Goal: Transaction & Acquisition: Purchase product/service

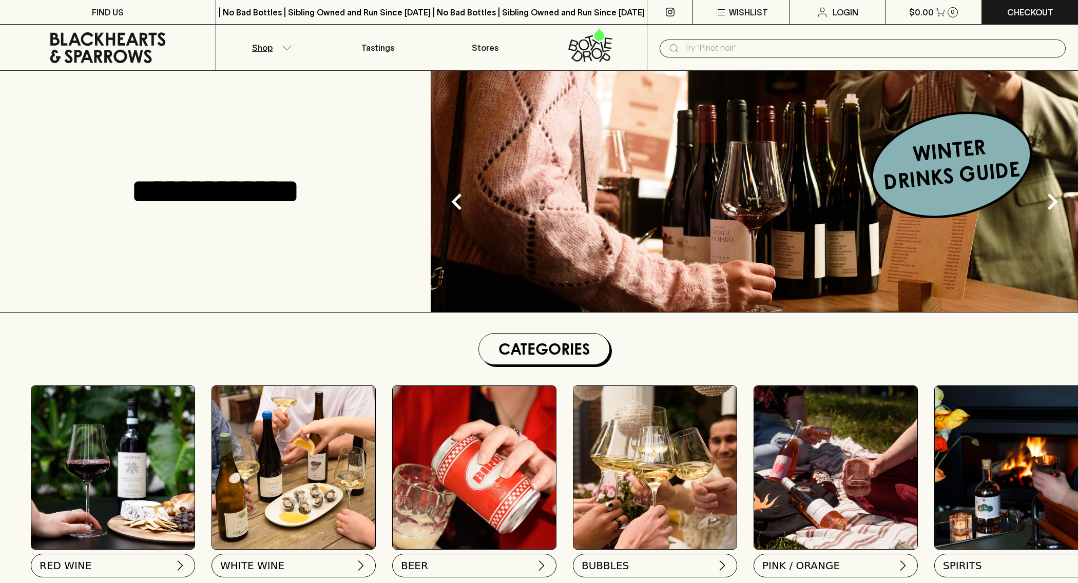
click at [281, 50] on button "Shop" at bounding box center [270, 48] width 108 height 46
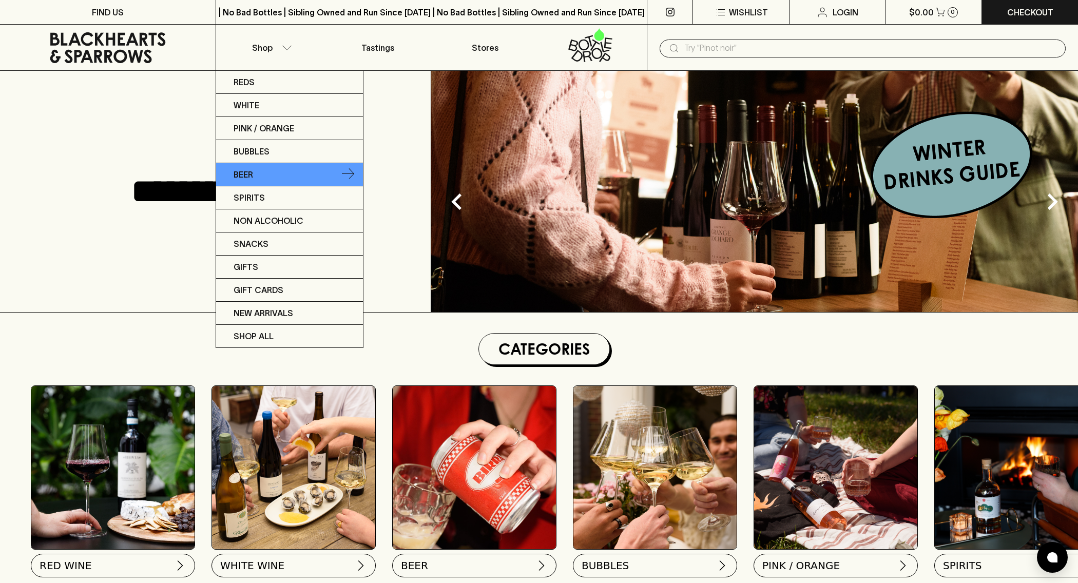
click at [279, 170] on link "Beer" at bounding box center [289, 174] width 147 height 23
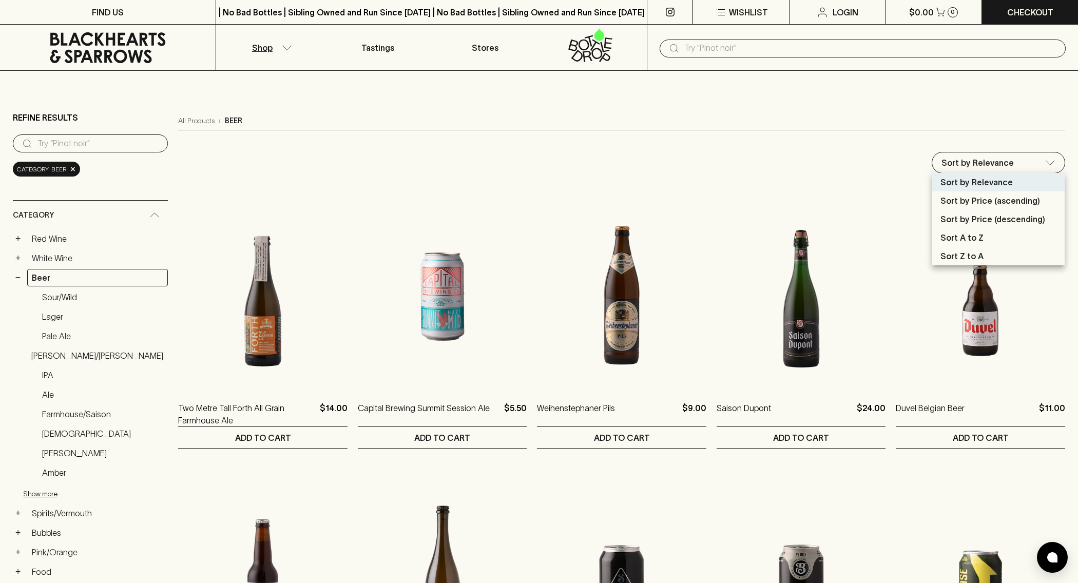
click at [962, 203] on p "Sort by Price (ascending)" at bounding box center [991, 201] width 100 height 12
type input "price:asc"
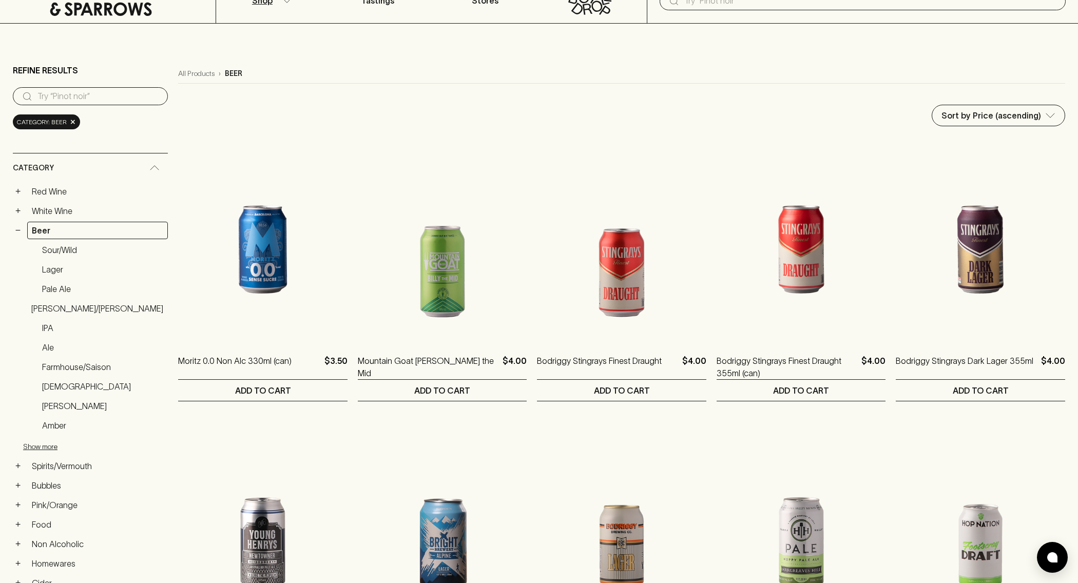
scroll to position [48, 0]
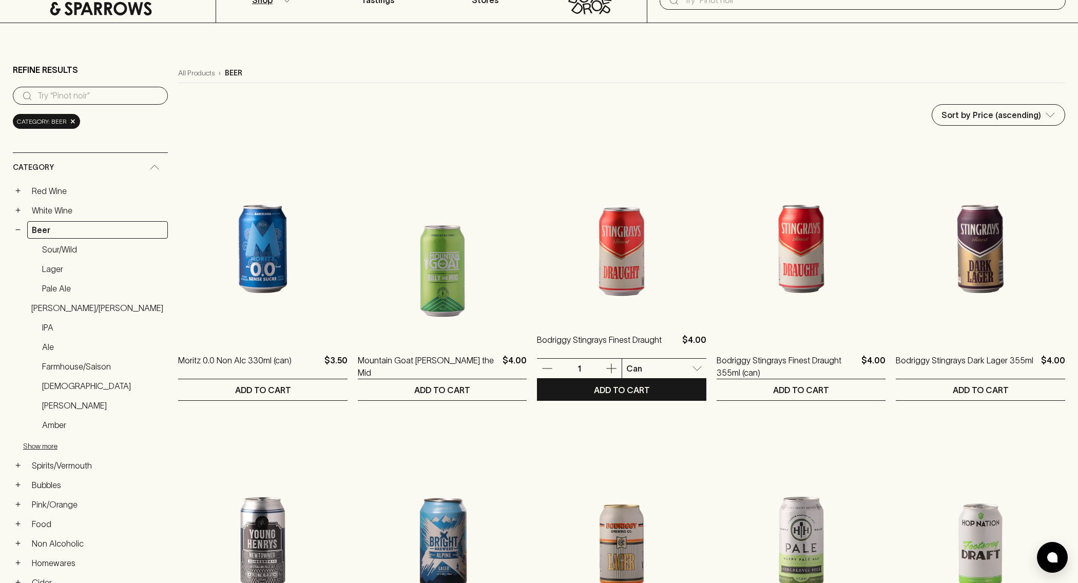
click at [642, 406] on li "Pack" at bounding box center [657, 406] width 86 height 18
click at [628, 426] on p "4 Pack" at bounding box center [635, 425] width 27 height 12
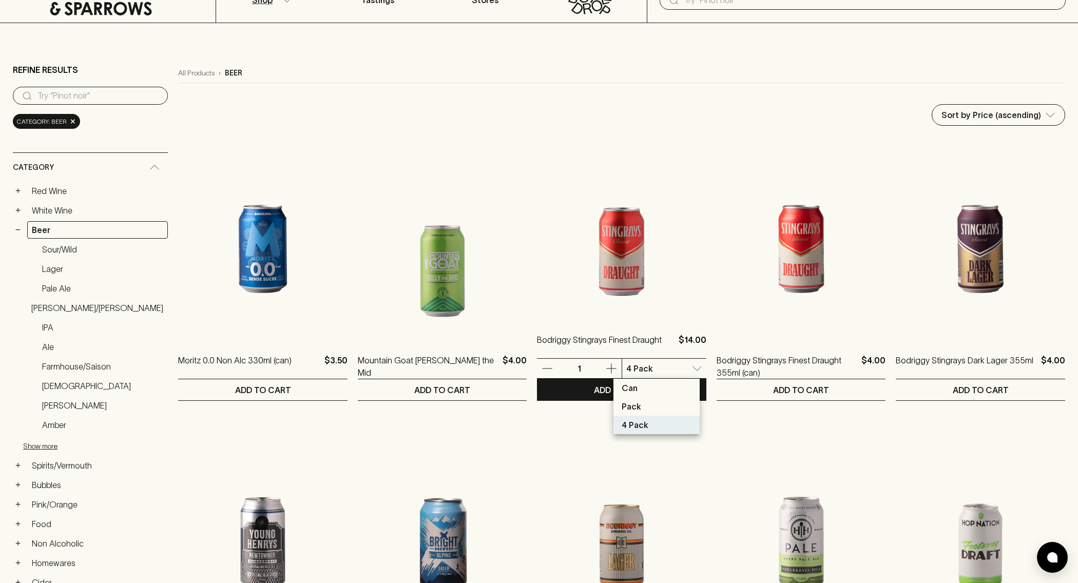
click at [644, 411] on li "Pack" at bounding box center [657, 406] width 86 height 18
type input "1"
click at [641, 368] on div at bounding box center [539, 291] width 1078 height 583
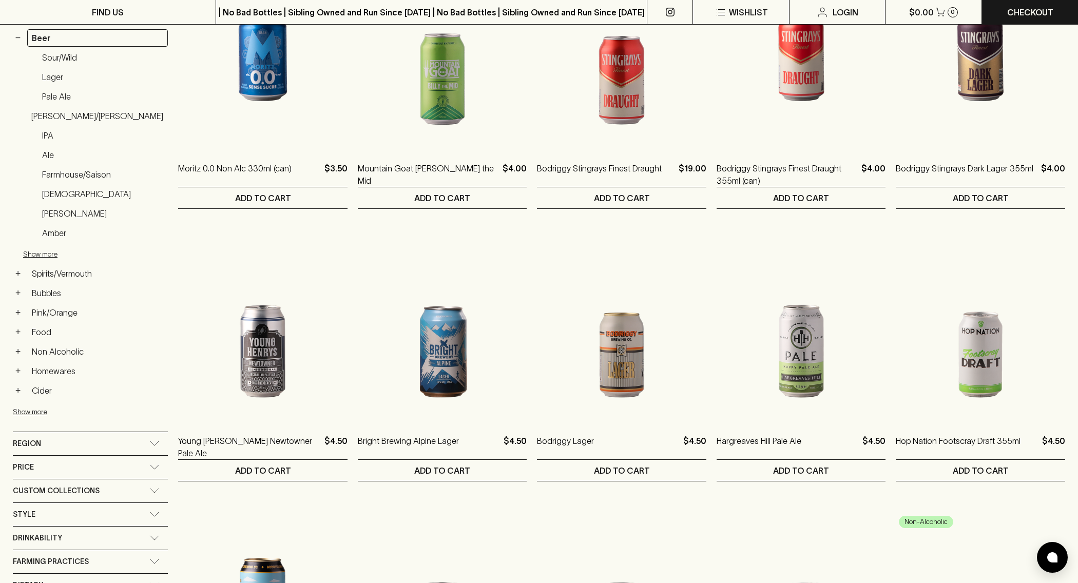
scroll to position [241, 0]
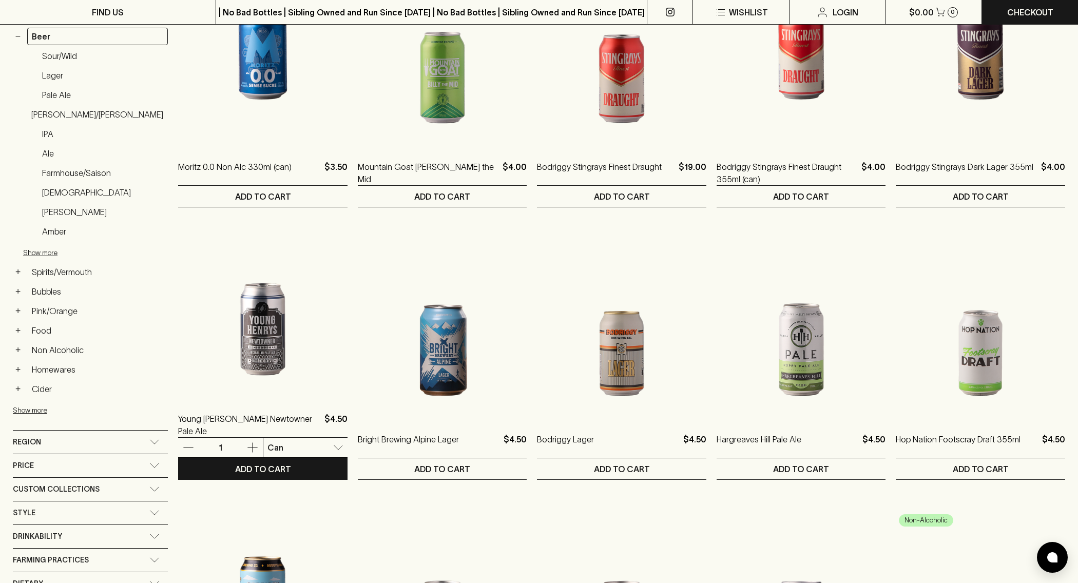
drag, startPoint x: 447, startPoint y: 522, endPoint x: 450, endPoint y: 516, distance: 6.7
click at [447, 522] on div at bounding box center [539, 291] width 1078 height 583
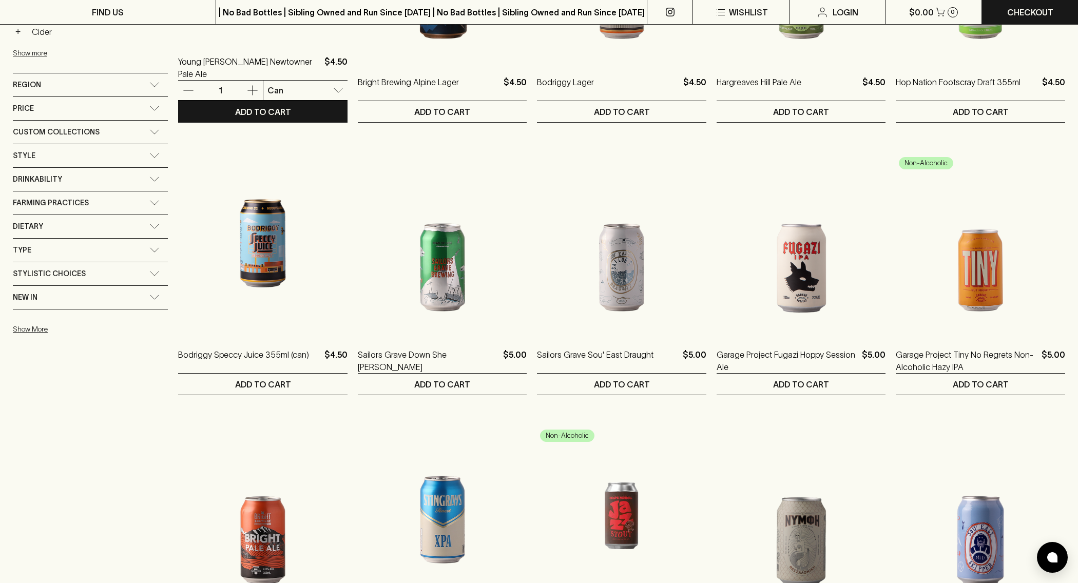
scroll to position [600, 0]
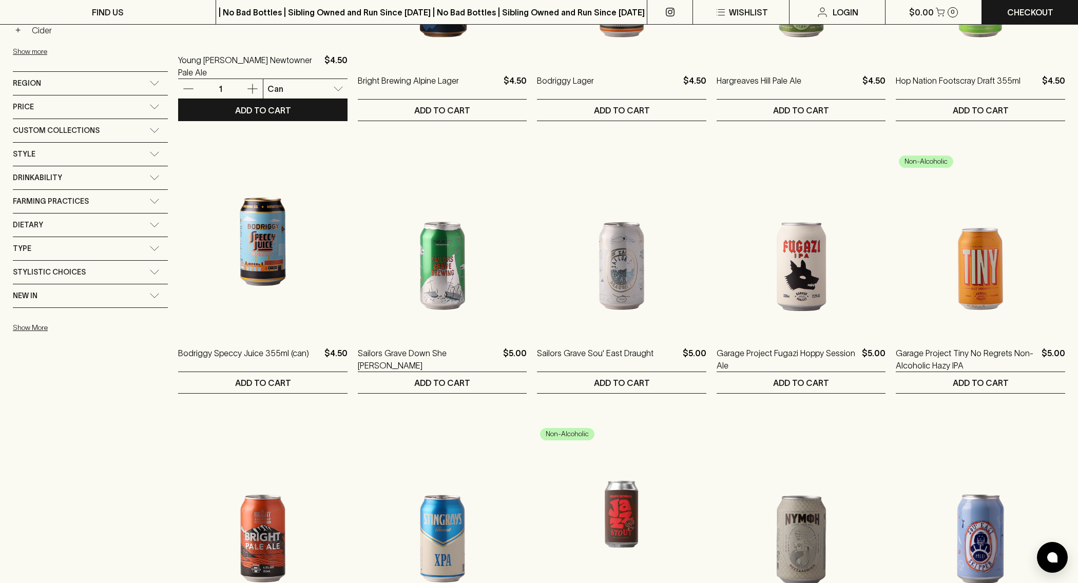
click at [37, 108] on div "Price" at bounding box center [81, 107] width 137 height 13
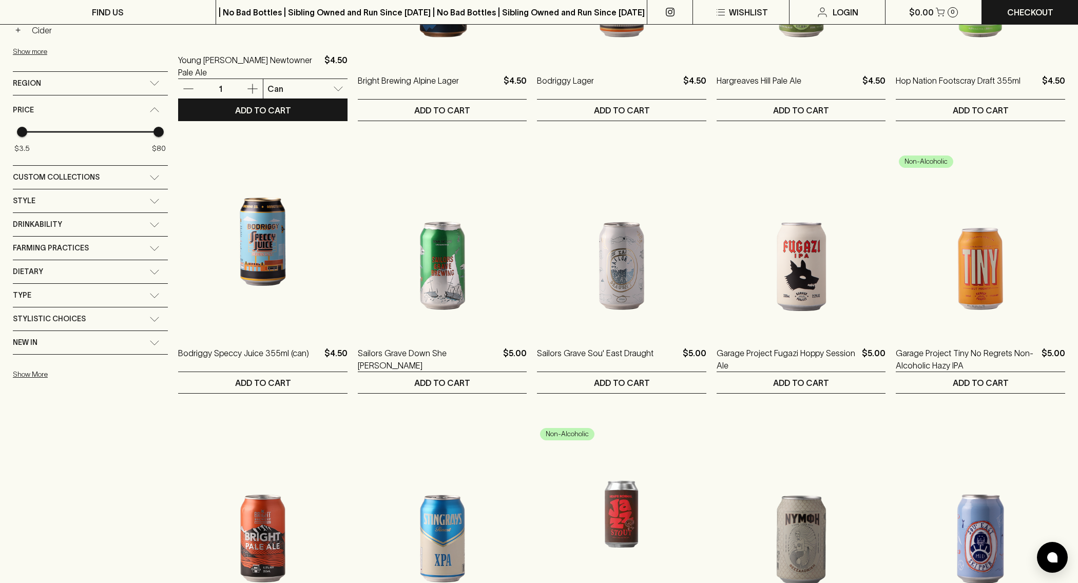
type input "79.5"
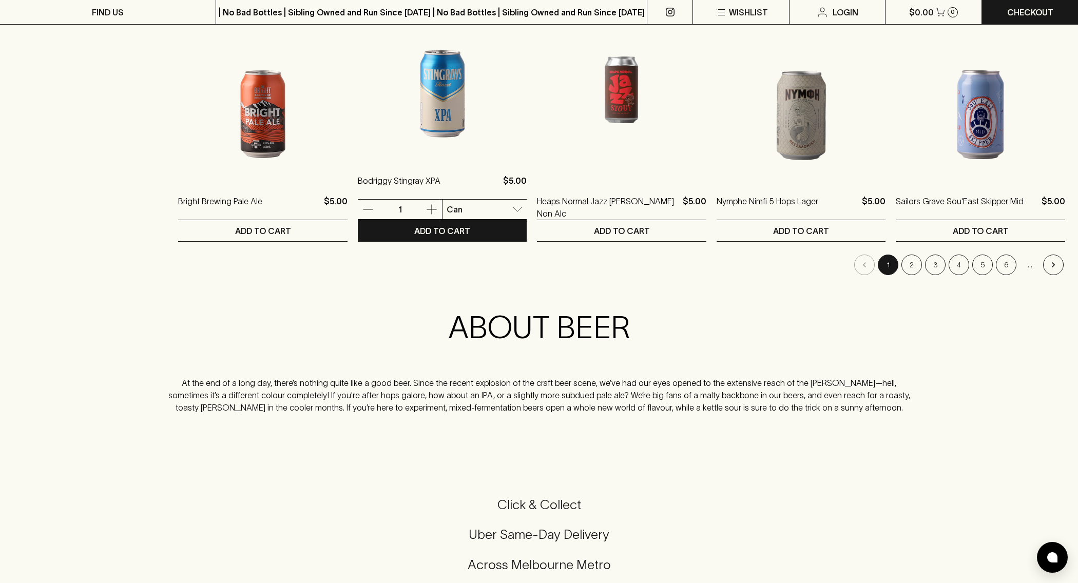
scroll to position [1046, 0]
